Goal: Register for event/course

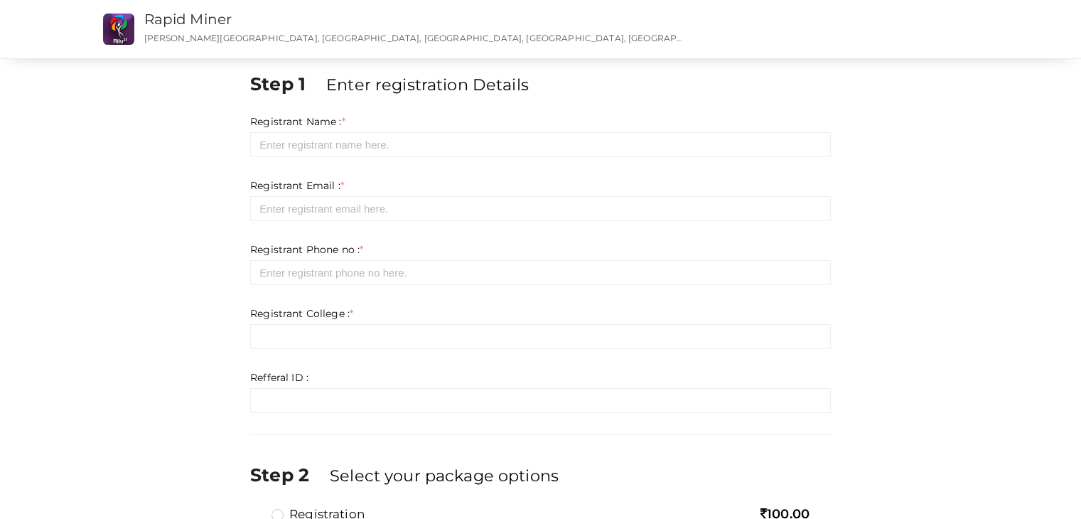
scroll to position [111, 0]
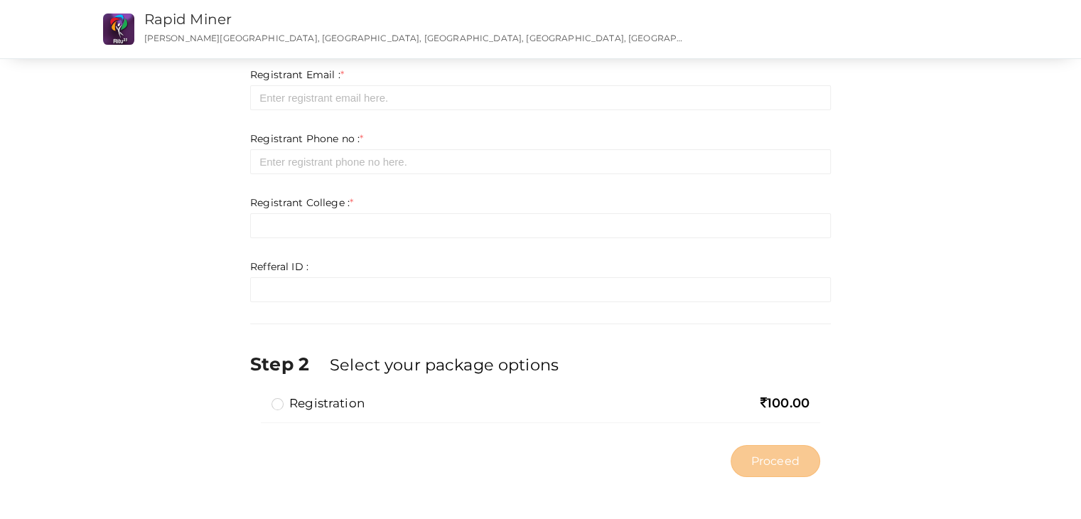
click at [279, 408] on label "Registration" at bounding box center [317, 402] width 93 height 17
click at [257, 397] on input "Registration" at bounding box center [257, 397] width 0 height 0
click at [279, 408] on label "Registration" at bounding box center [317, 402] width 93 height 17
click at [257, 397] on input "Registration" at bounding box center [257, 397] width 0 height 0
click at [281, 405] on label "Registration" at bounding box center [317, 402] width 93 height 17
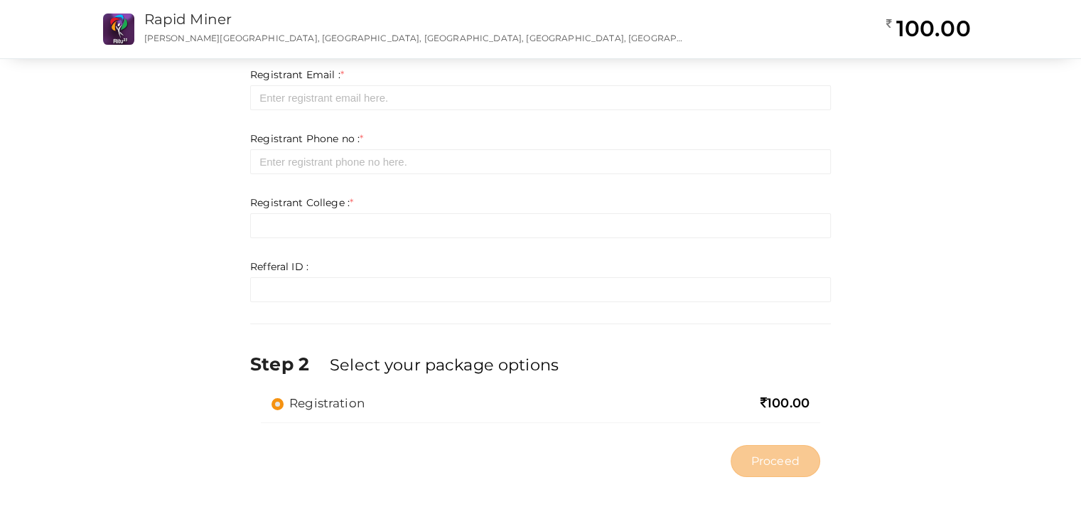
click at [257, 397] on input "Registration" at bounding box center [257, 397] width 0 height 0
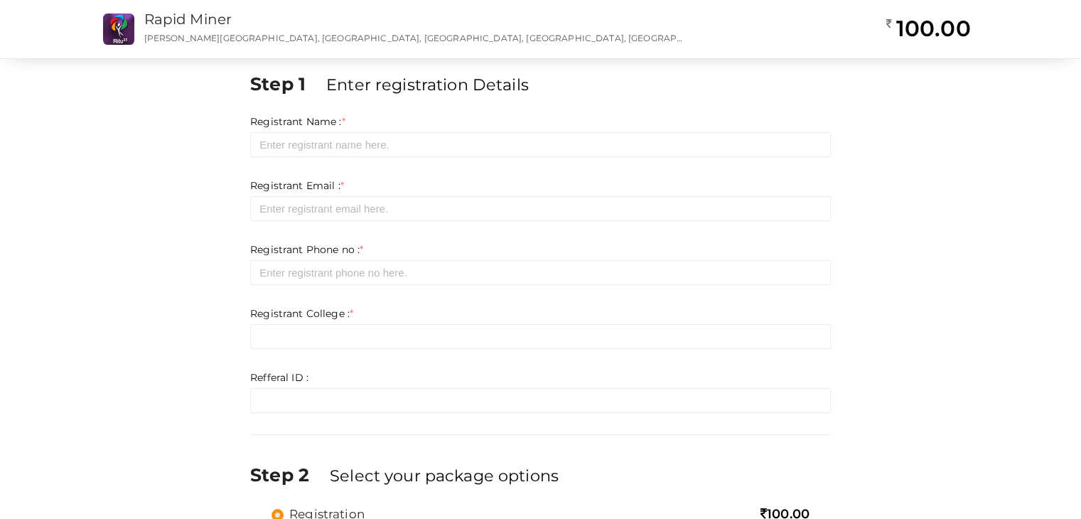
scroll to position [0, 0]
click at [35, 316] on div "Step 1 Enter registration Details Registrant Name : * Required. Invalid email I…" at bounding box center [540, 315] width 1081 height 630
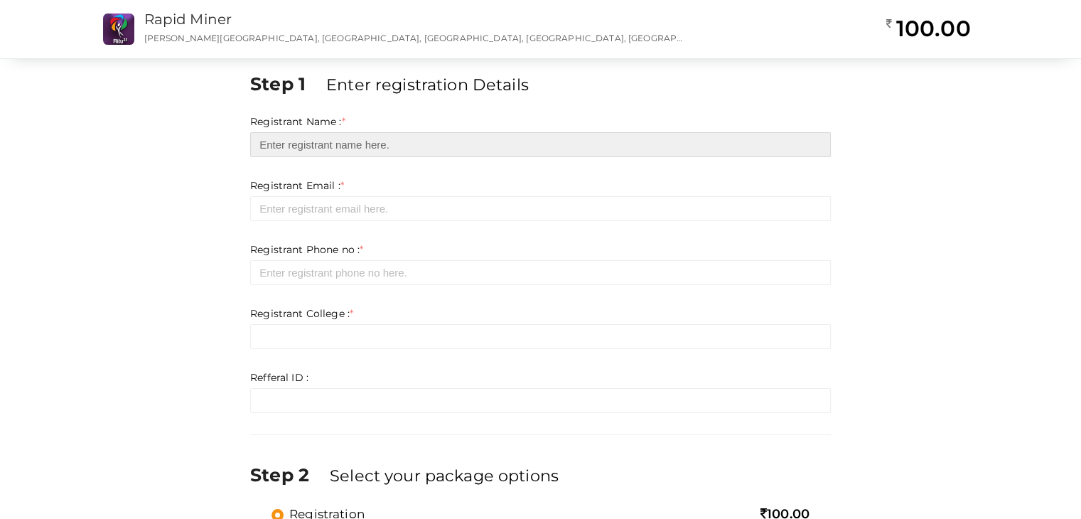
click at [297, 139] on input "text" at bounding box center [540, 144] width 581 height 25
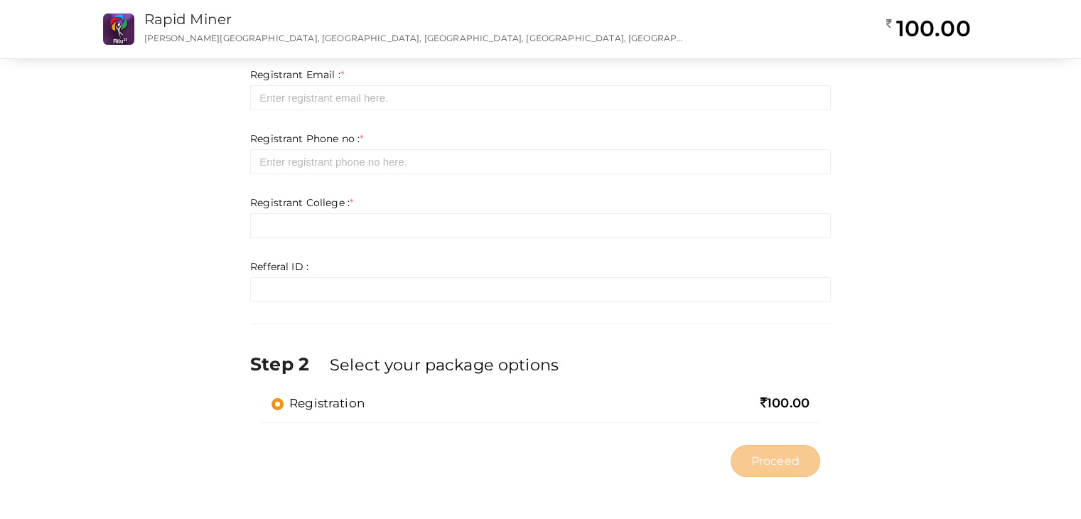
scroll to position [109, 0]
type input ","
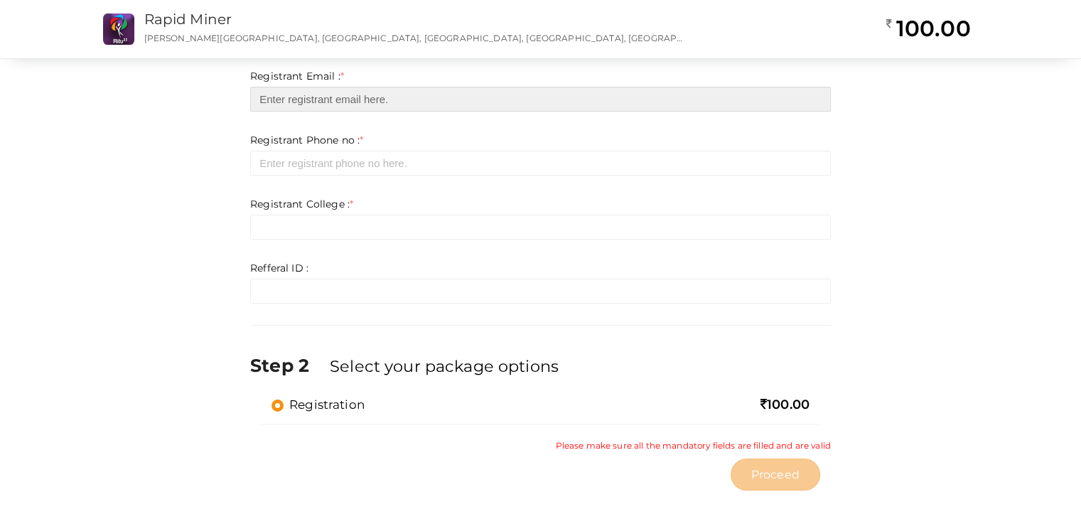
click at [297, 95] on input "email" at bounding box center [540, 99] width 581 height 25
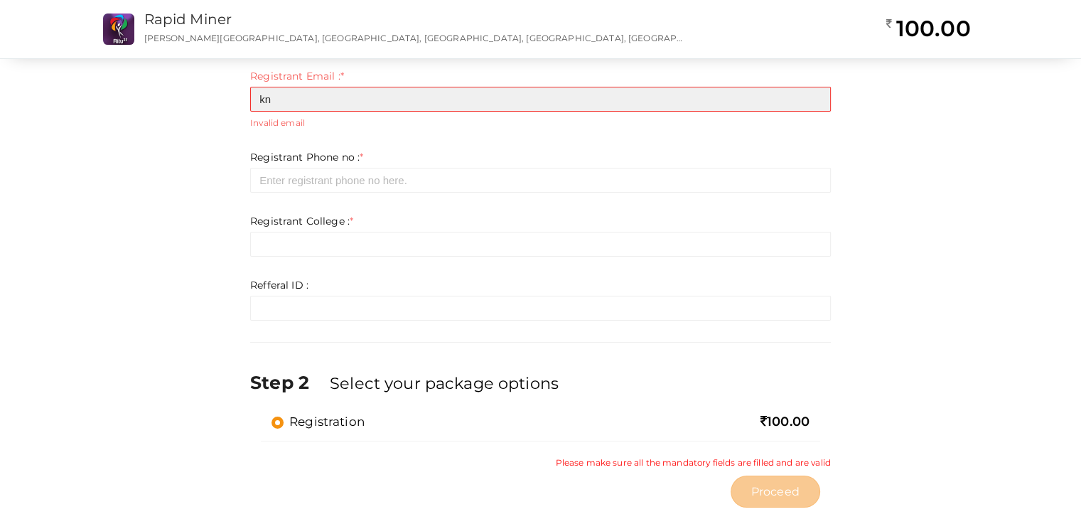
type input "k"
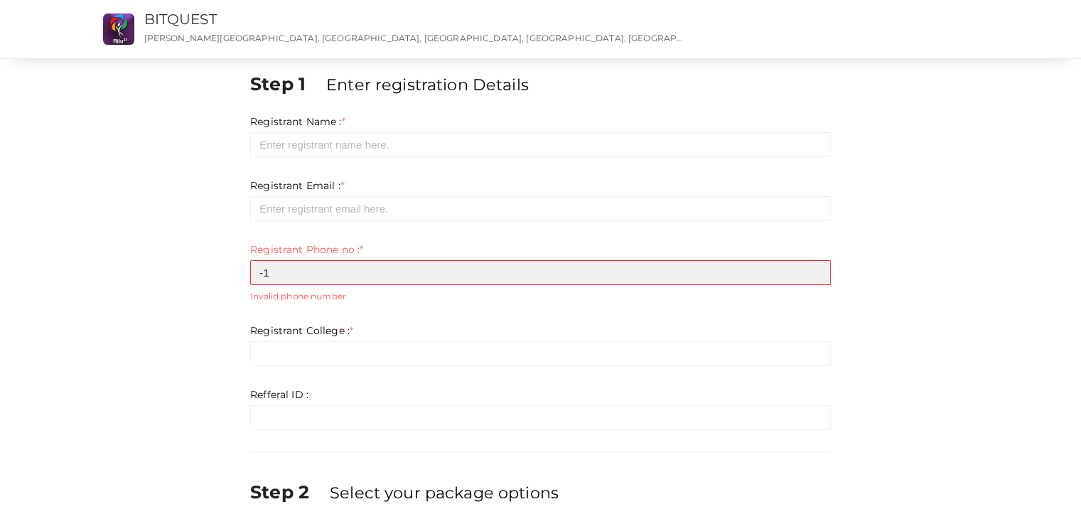
click at [812, 277] on input "-1" at bounding box center [540, 272] width 581 height 25
type input "0"
click at [816, 270] on input "0" at bounding box center [540, 272] width 581 height 25
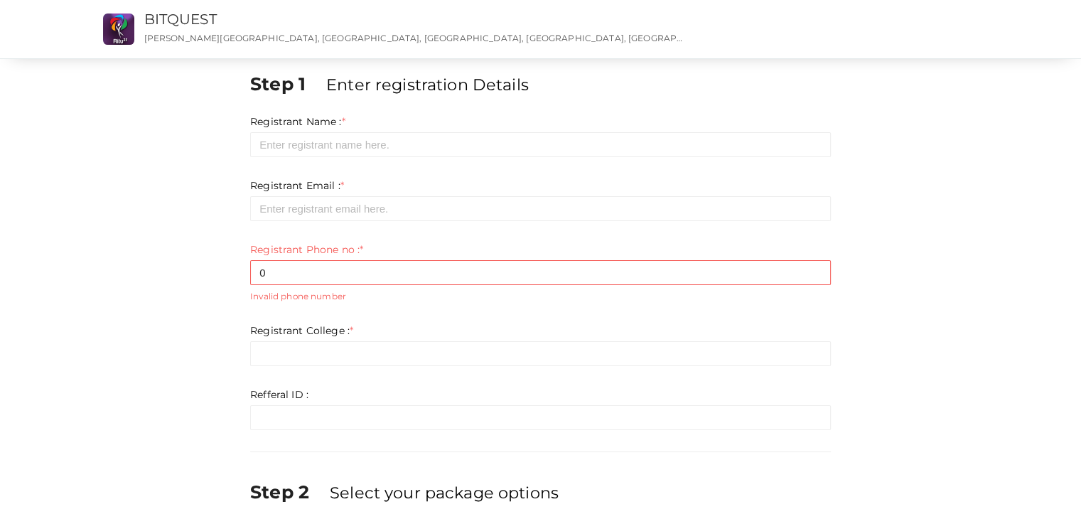
click at [926, 212] on div "Step 1 Enter registration Details Registrant Name : * Required. Invalid email I…" at bounding box center [541, 347] width 924 height 553
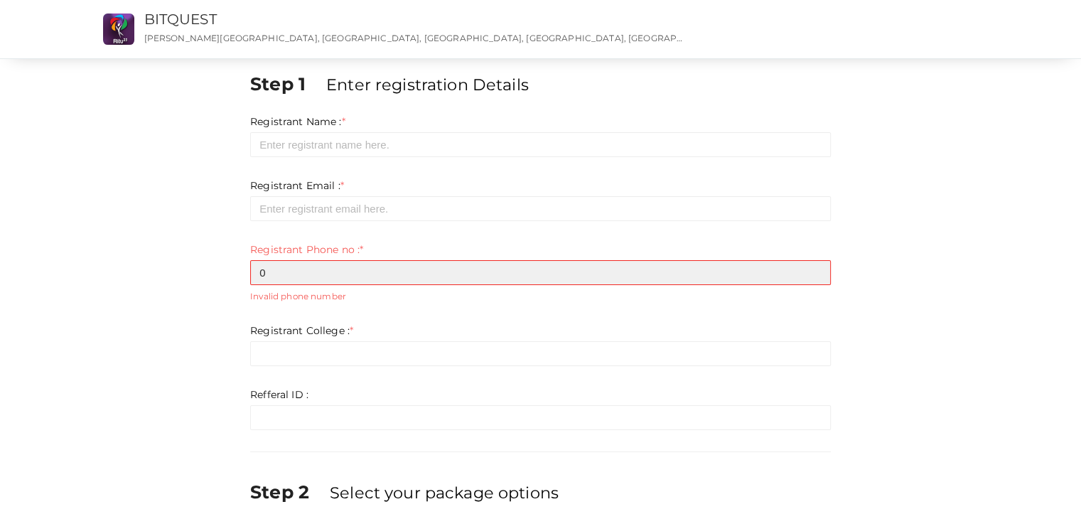
click at [414, 260] on input "0" at bounding box center [540, 272] width 581 height 25
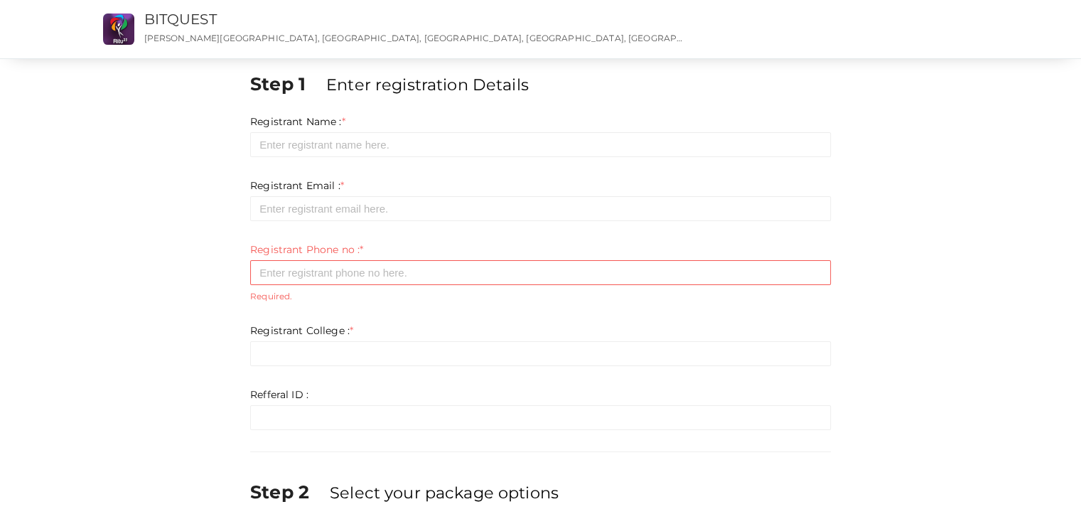
click at [779, 99] on div "Step 1 Enter registration Details Registrant Name : * Required. Invalid email I…" at bounding box center [540, 347] width 602 height 553
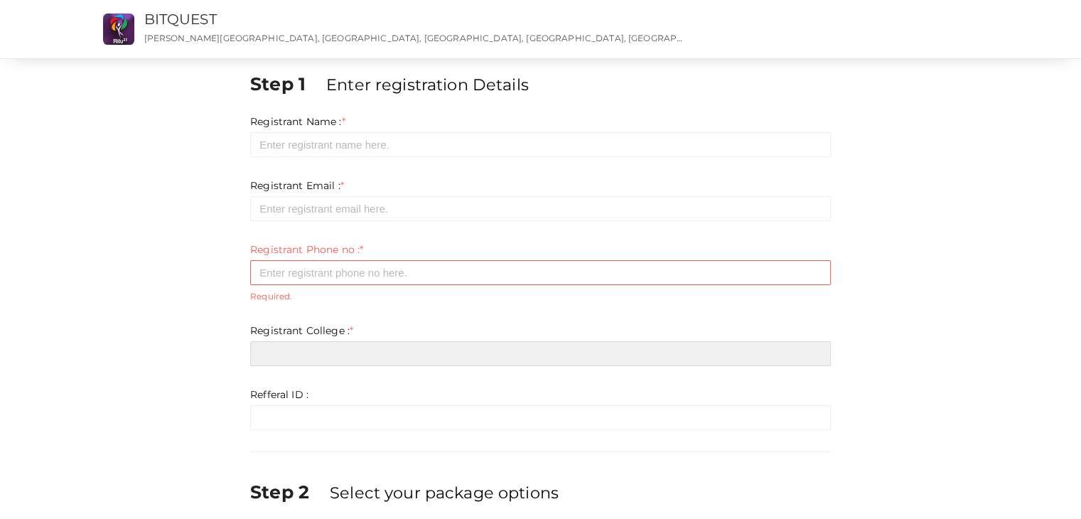
click at [569, 353] on input "text" at bounding box center [540, 353] width 581 height 25
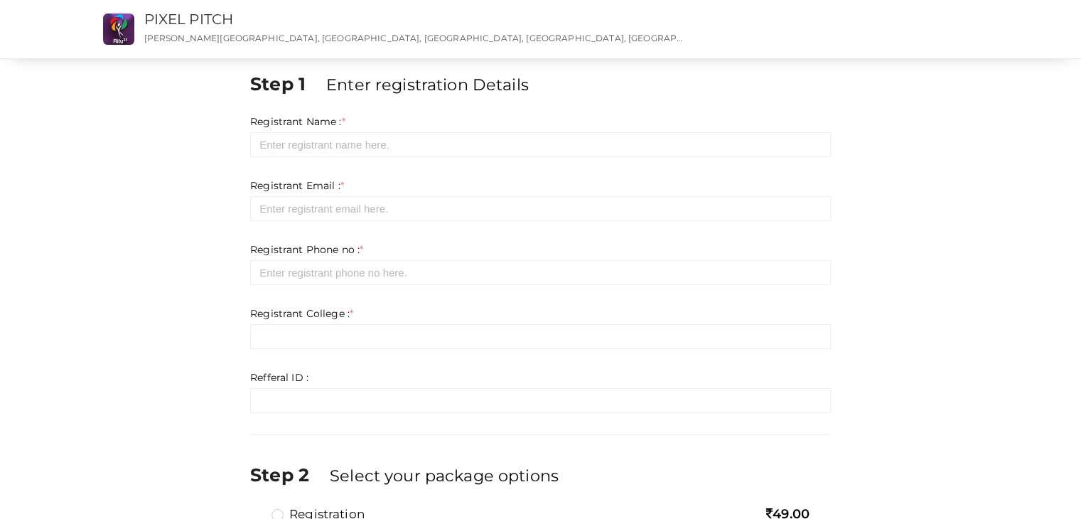
scroll to position [111, 0]
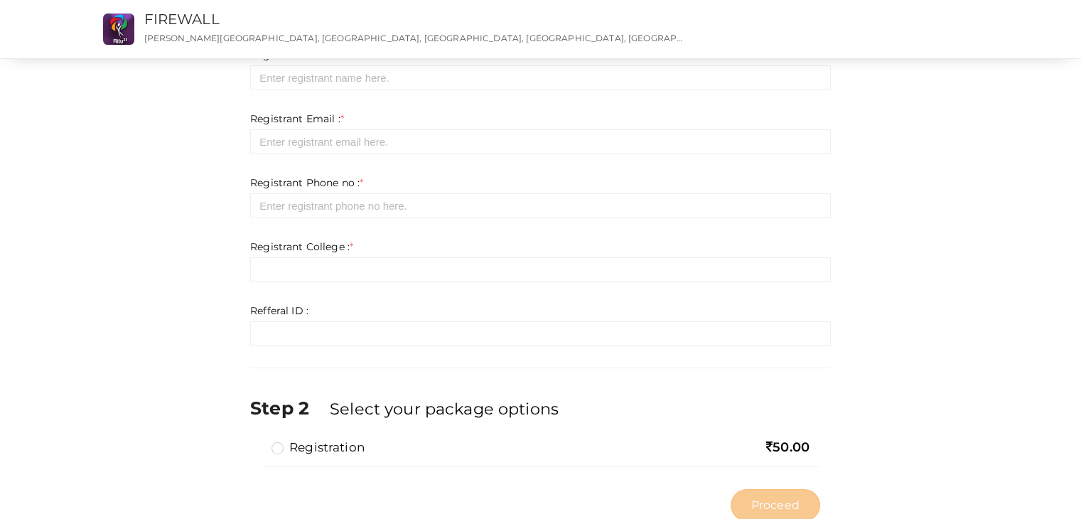
scroll to position [68, 0]
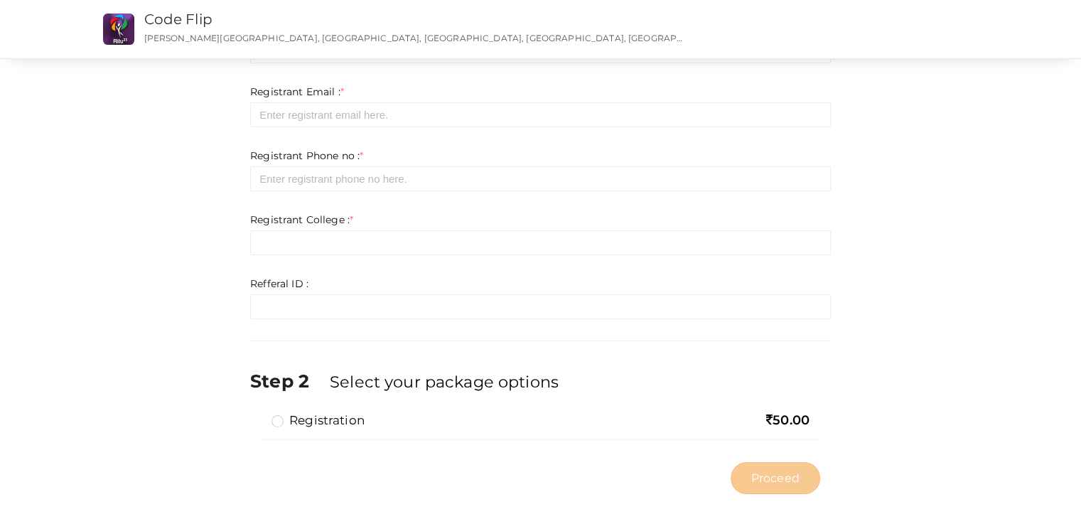
scroll to position [111, 0]
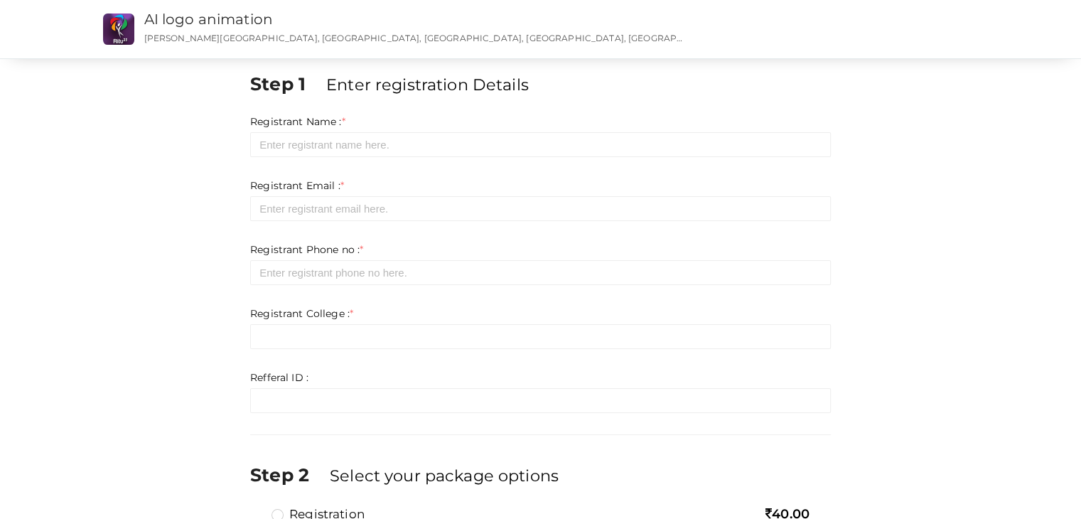
scroll to position [111, 0]
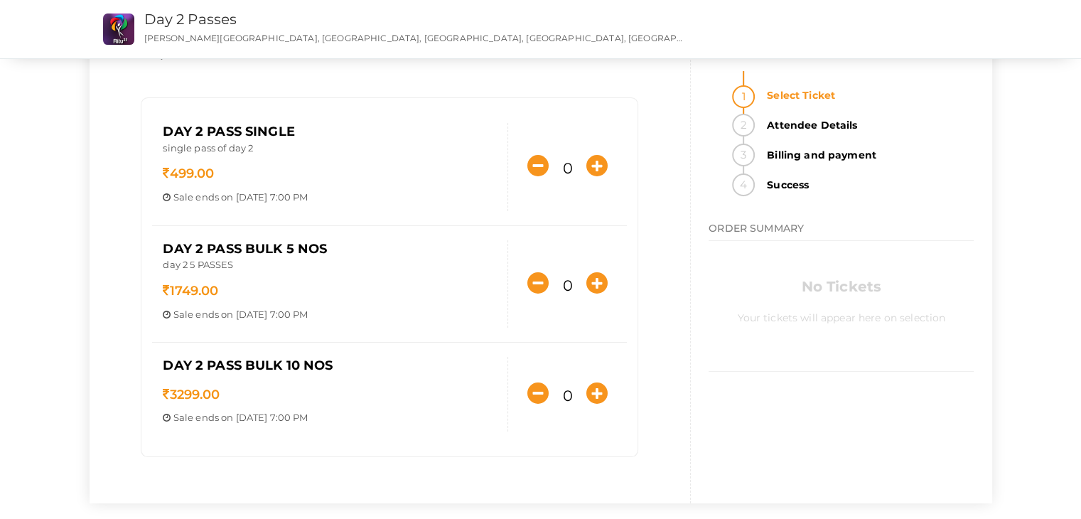
scroll to position [65, 0]
